Goal: Task Accomplishment & Management: Manage account settings

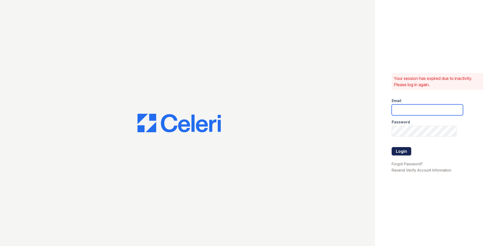
type input "[EMAIL_ADDRESS][DOMAIN_NAME]"
click at [400, 150] on button "Login" at bounding box center [401, 151] width 20 height 8
